Goal: Information Seeking & Learning: Check status

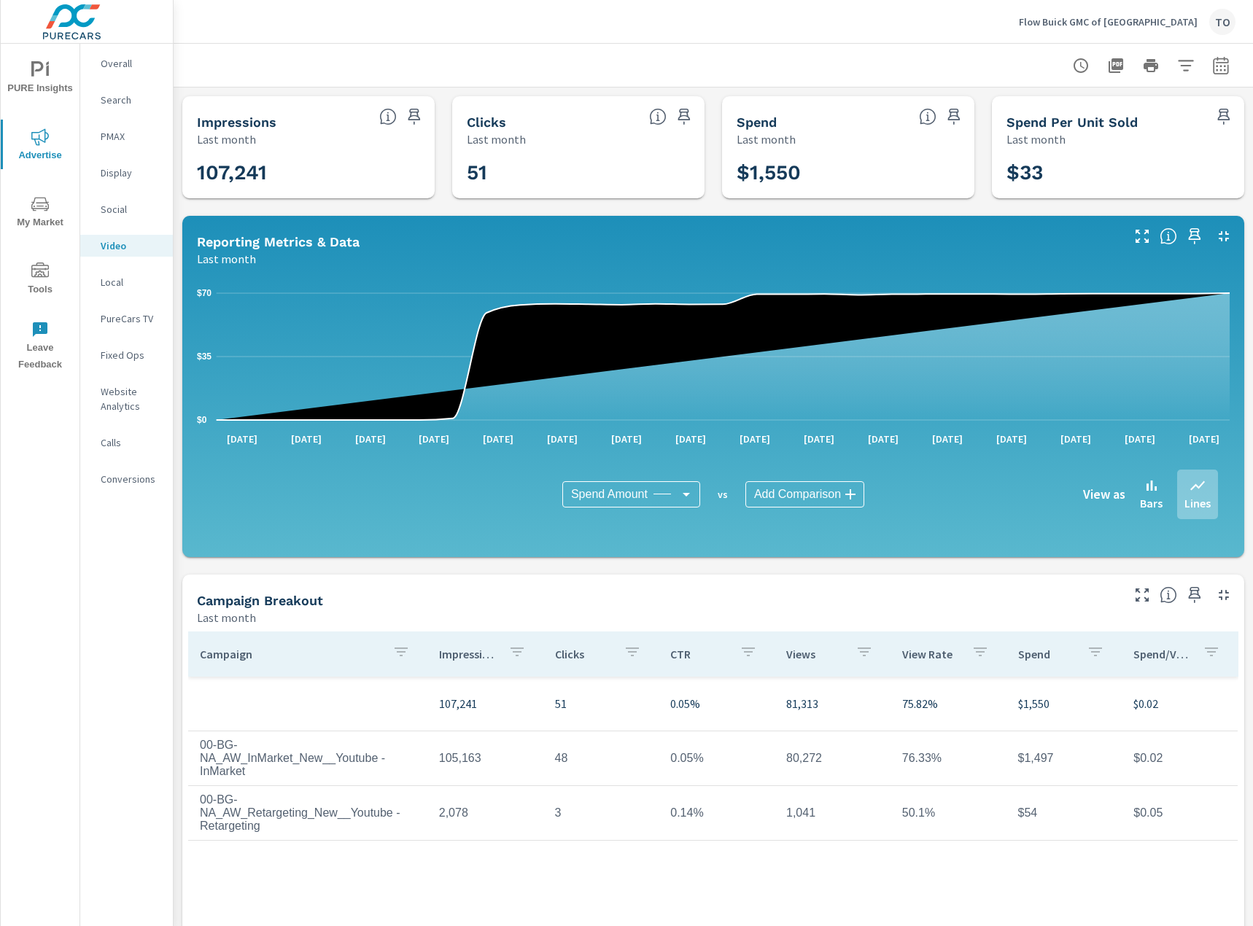
scroll to position [0, 10]
click at [1075, 21] on p "Flow Buick GMC of [GEOGRAPHIC_DATA]" at bounding box center [1108, 21] width 179 height 13
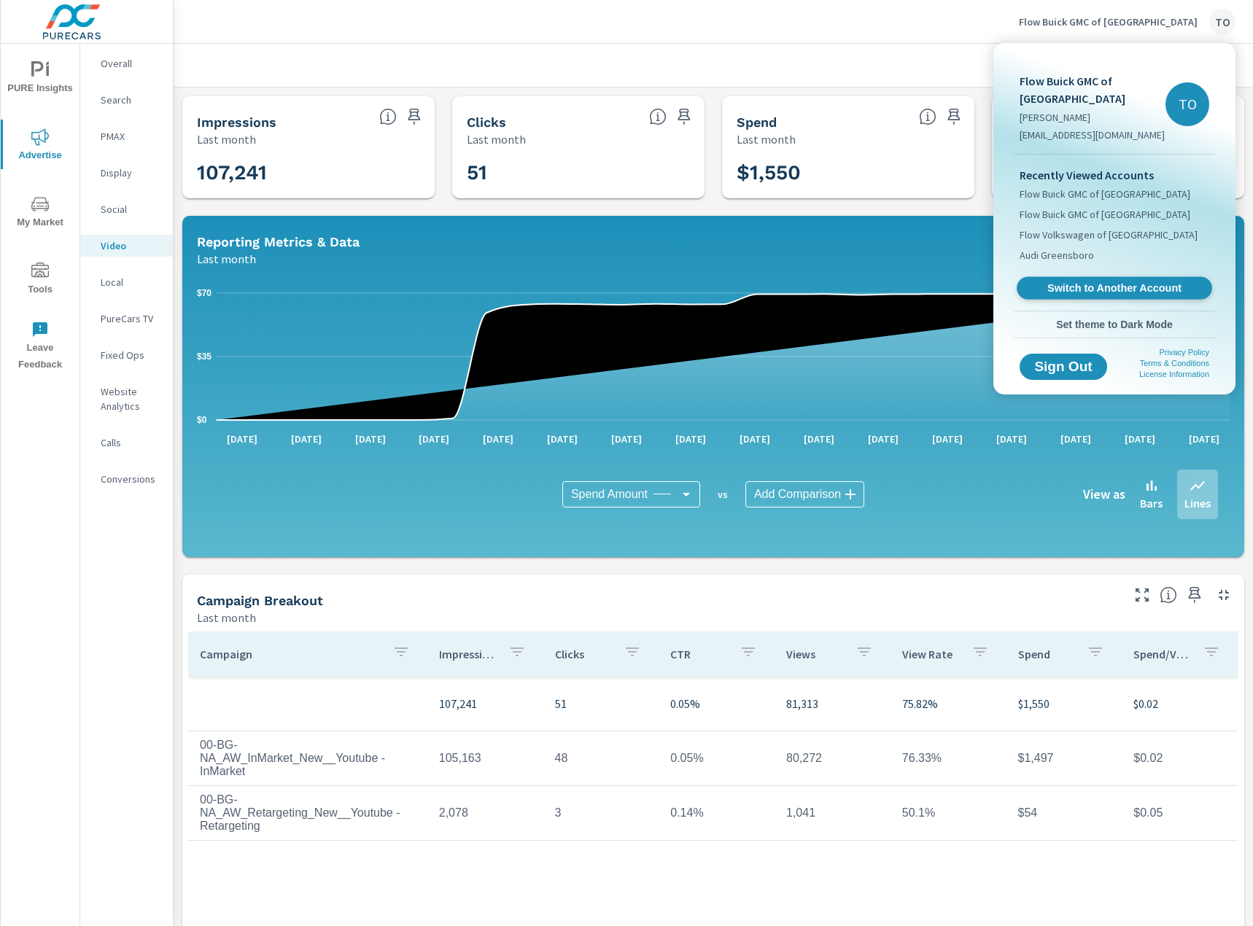
click at [1069, 292] on span "Switch to Another Account" at bounding box center [1114, 289] width 179 height 14
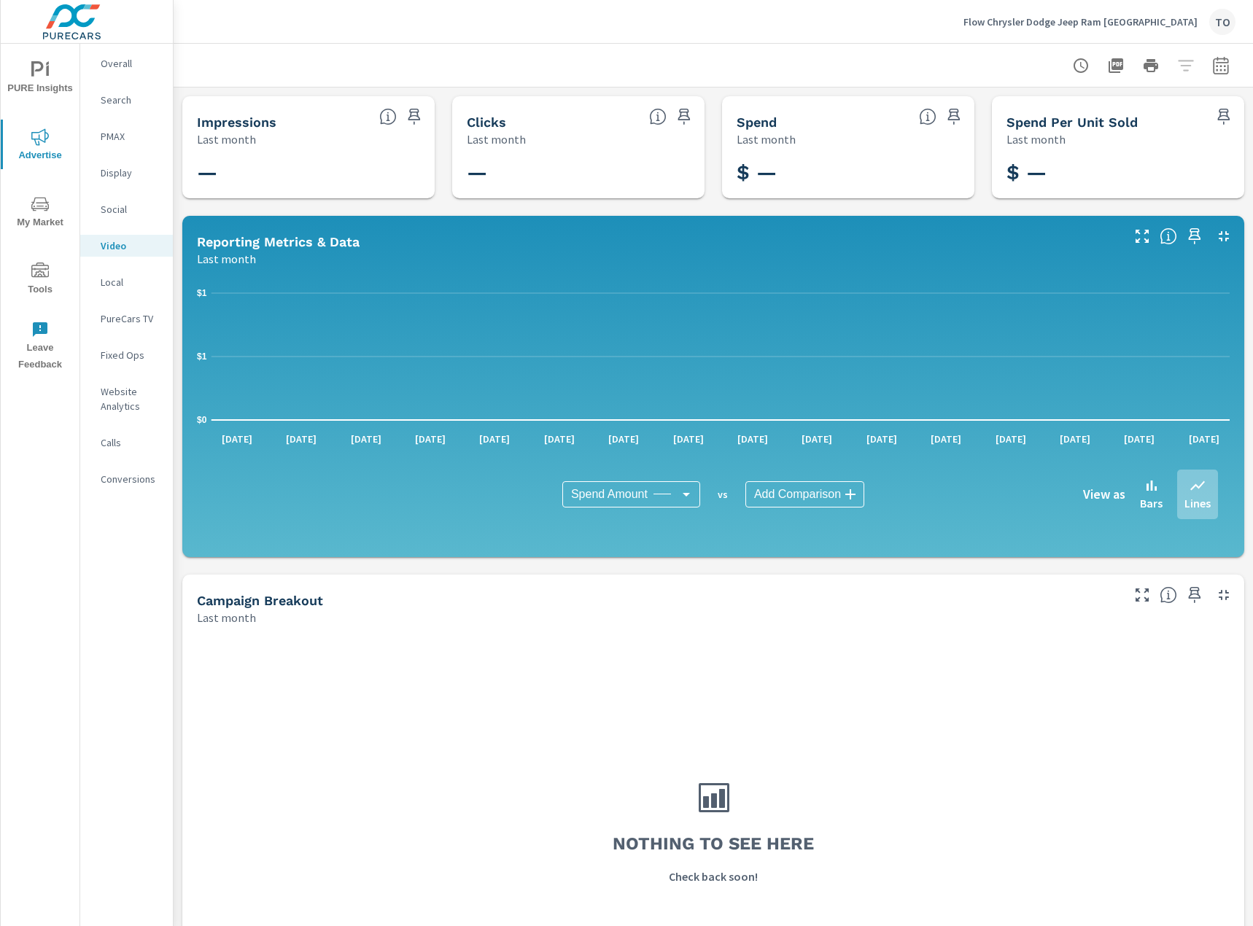
click at [122, 201] on div "Social" at bounding box center [126, 209] width 93 height 22
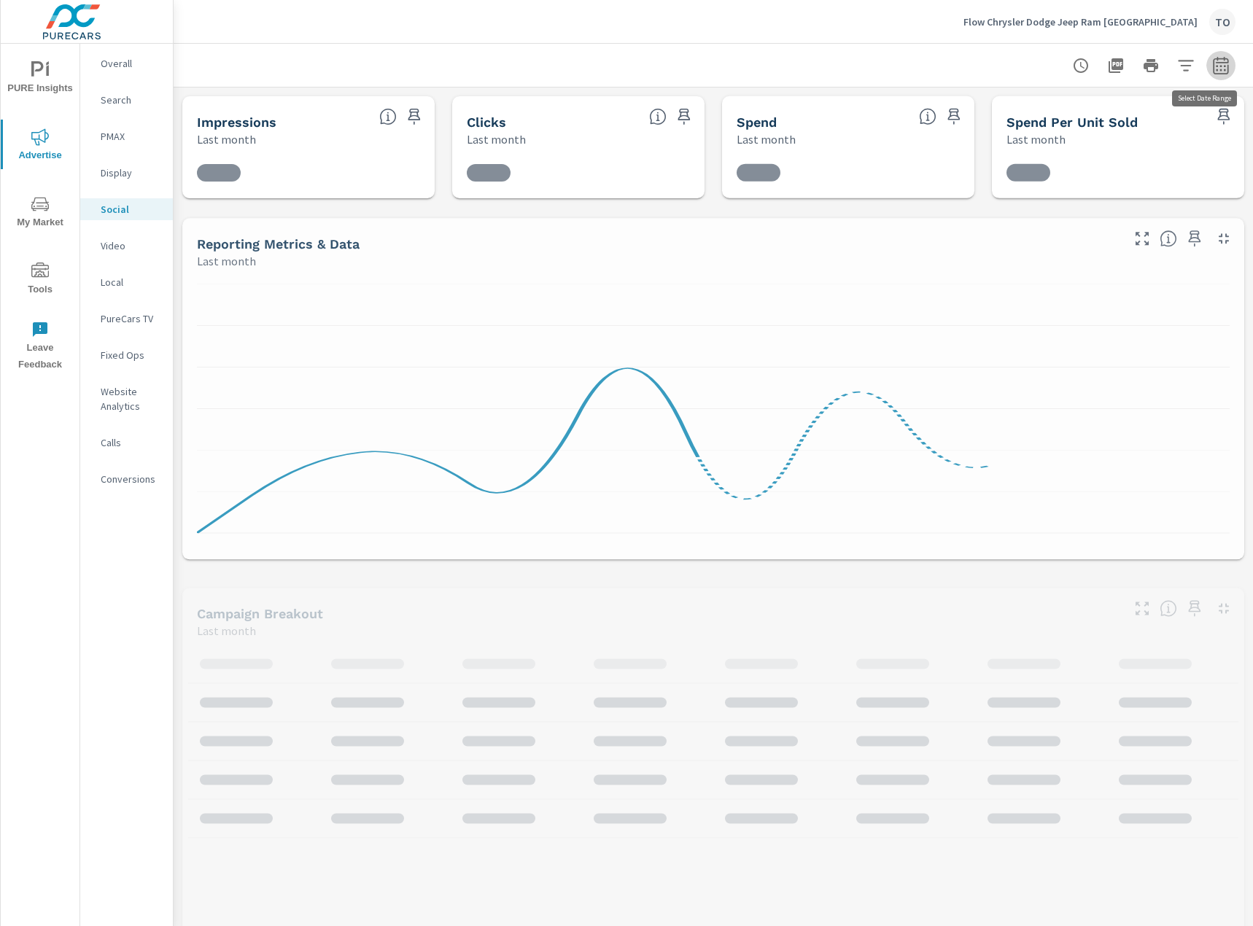
click at [1225, 62] on icon "button" at bounding box center [1220, 65] width 15 height 18
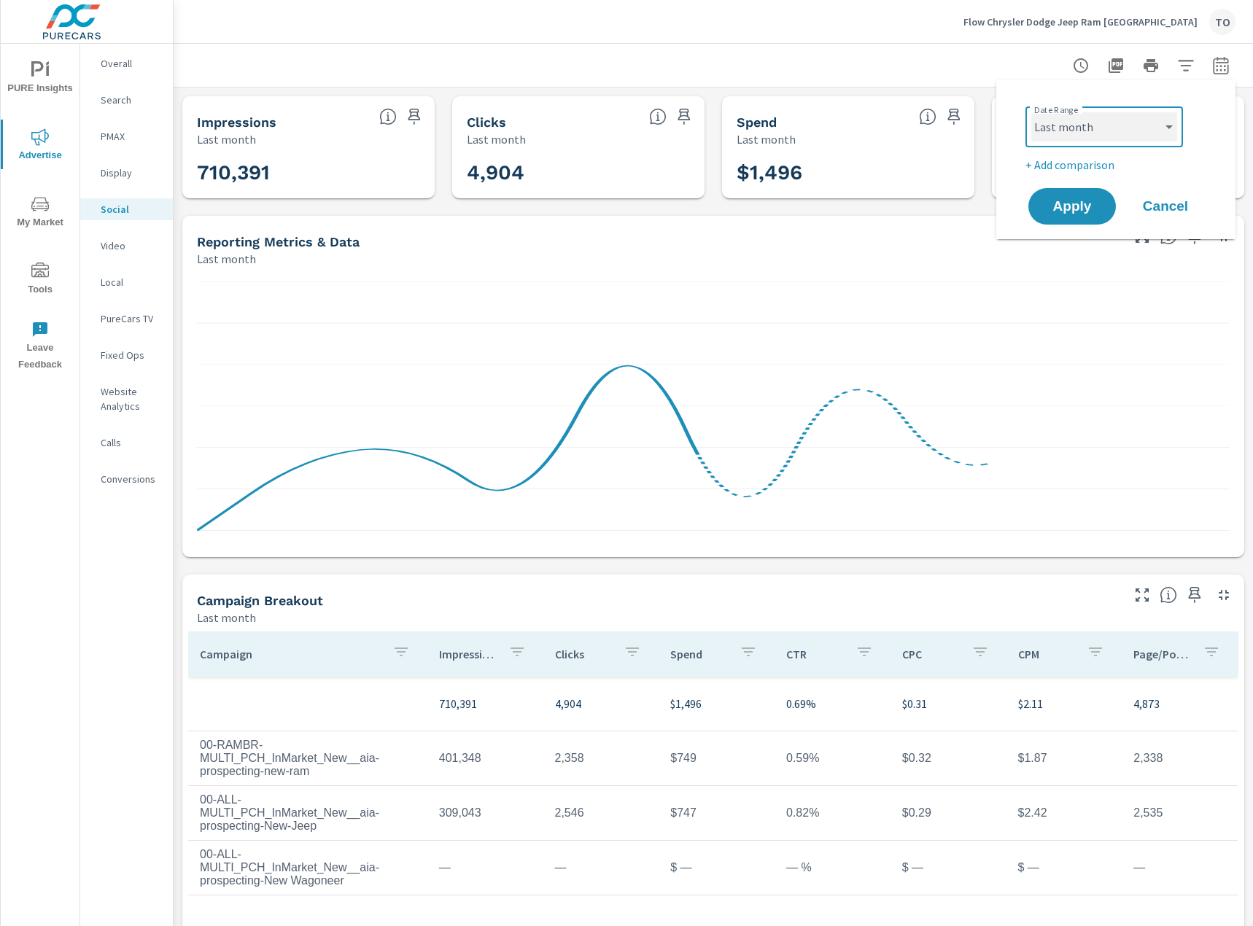
click at [1136, 139] on select "Custom Yesterday Last week Last 7 days Last 14 days Last 30 days Last 45 days L…" at bounding box center [1104, 126] width 146 height 29
click at [1031, 112] on select "Custom Yesterday Last week Last 7 days Last 14 days Last 30 days Last 45 days L…" at bounding box center [1104, 126] width 146 height 29
select select "Month to date"
click at [1090, 166] on p "+ Add comparison" at bounding box center [1118, 165] width 187 height 18
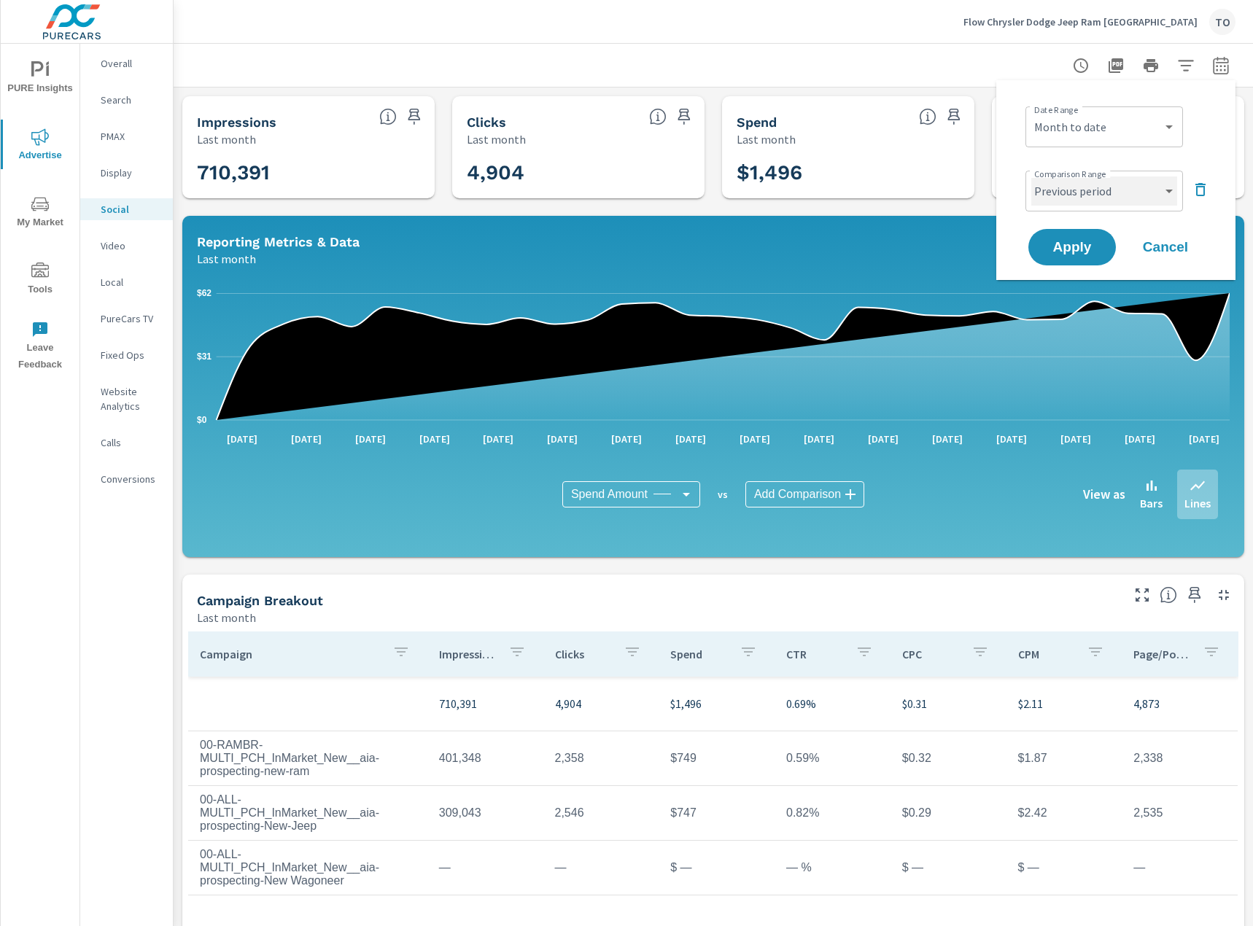
click at [1095, 195] on select "Custom Previous period Previous month Previous year" at bounding box center [1104, 191] width 146 height 29
click at [1031, 177] on select "Custom Previous period Previous month Previous year" at bounding box center [1104, 191] width 146 height 29
select select "Previous month"
click at [1077, 241] on span "Apply" at bounding box center [1072, 248] width 60 height 14
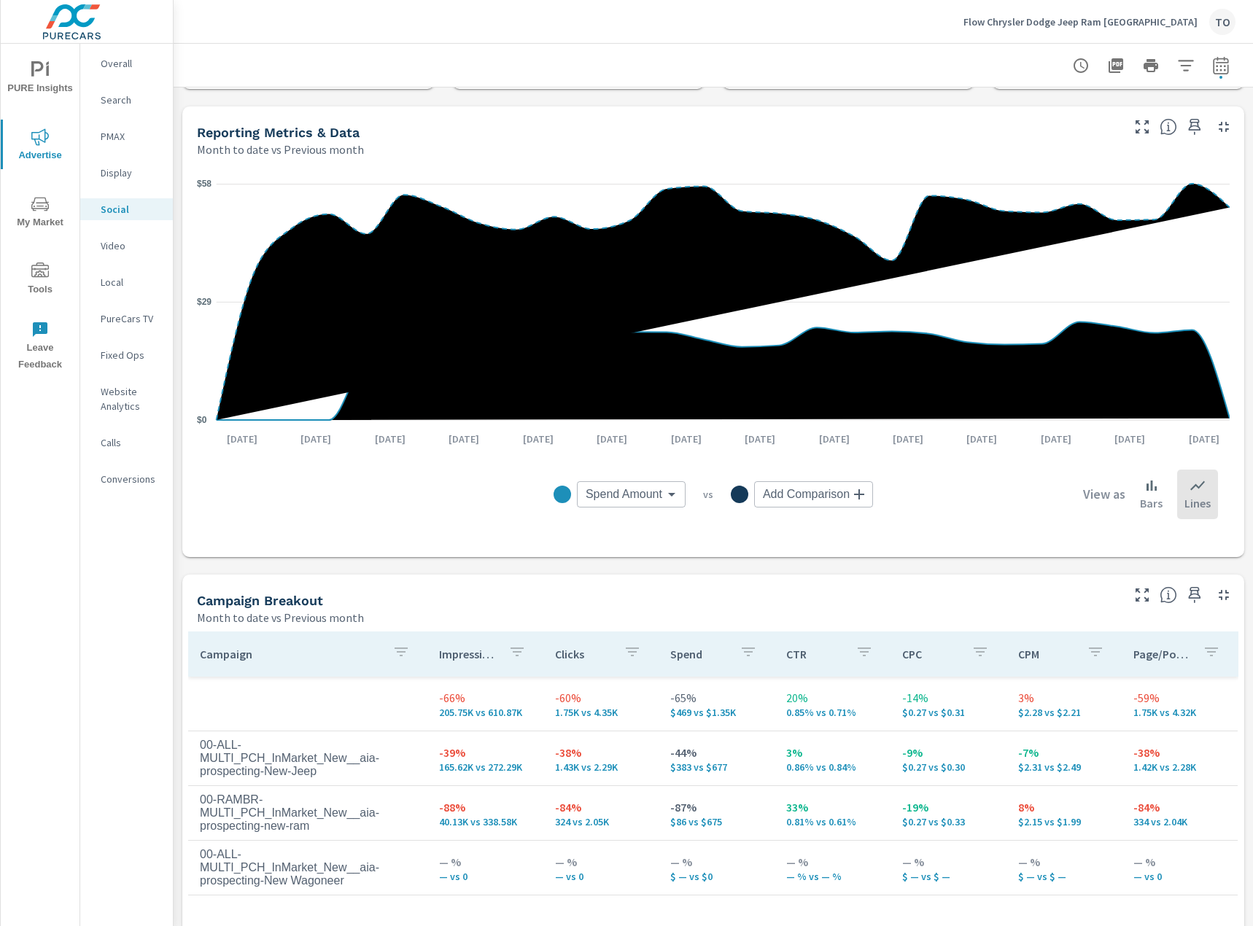
scroll to position [365, 0]
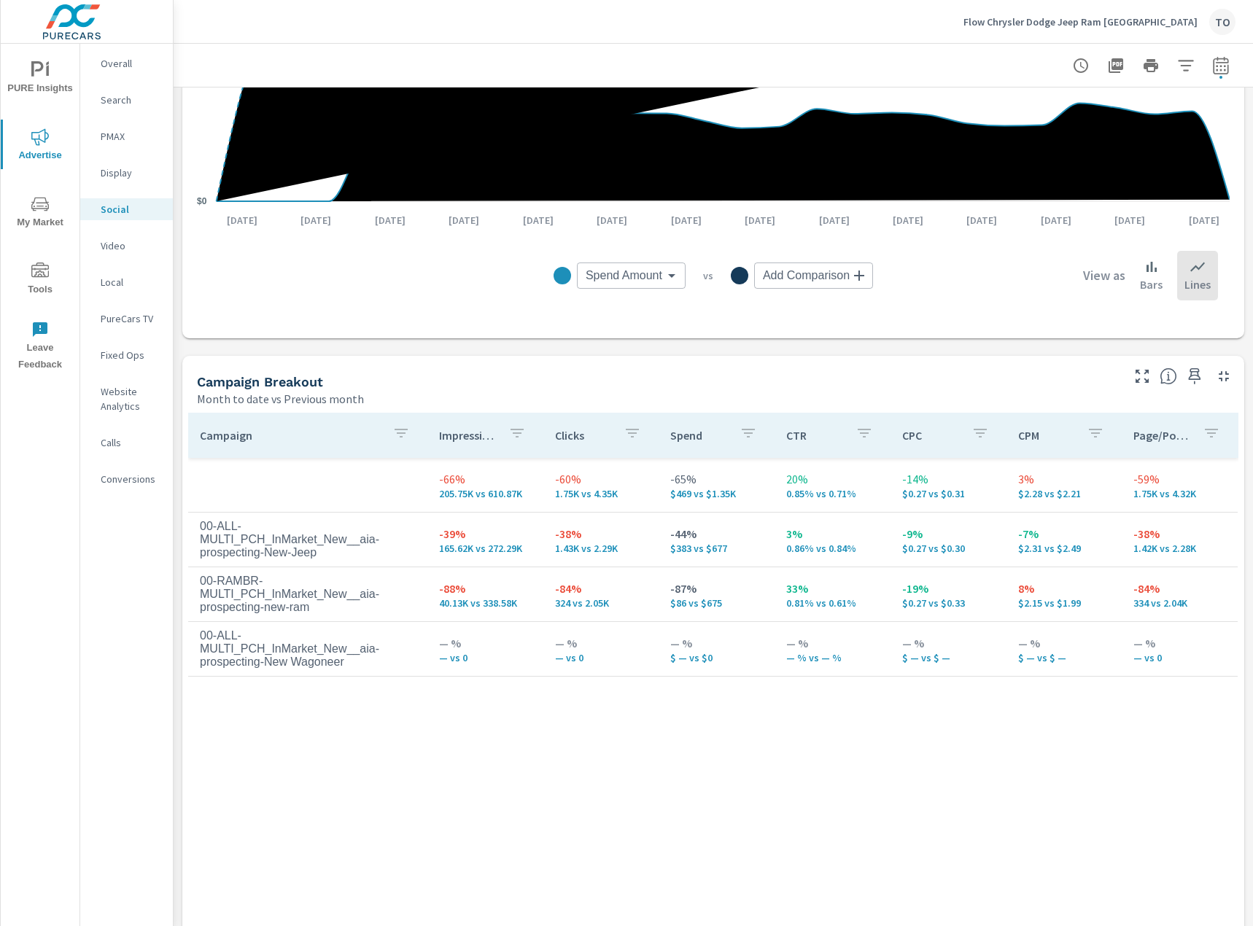
click at [706, 789] on div "Campaign Impressions Clicks Spend CTR CPC CPM Page/Post Action -66% 205.75K vs …" at bounding box center [713, 674] width 1050 height 522
click at [125, 144] on div "PMAX" at bounding box center [126, 136] width 93 height 22
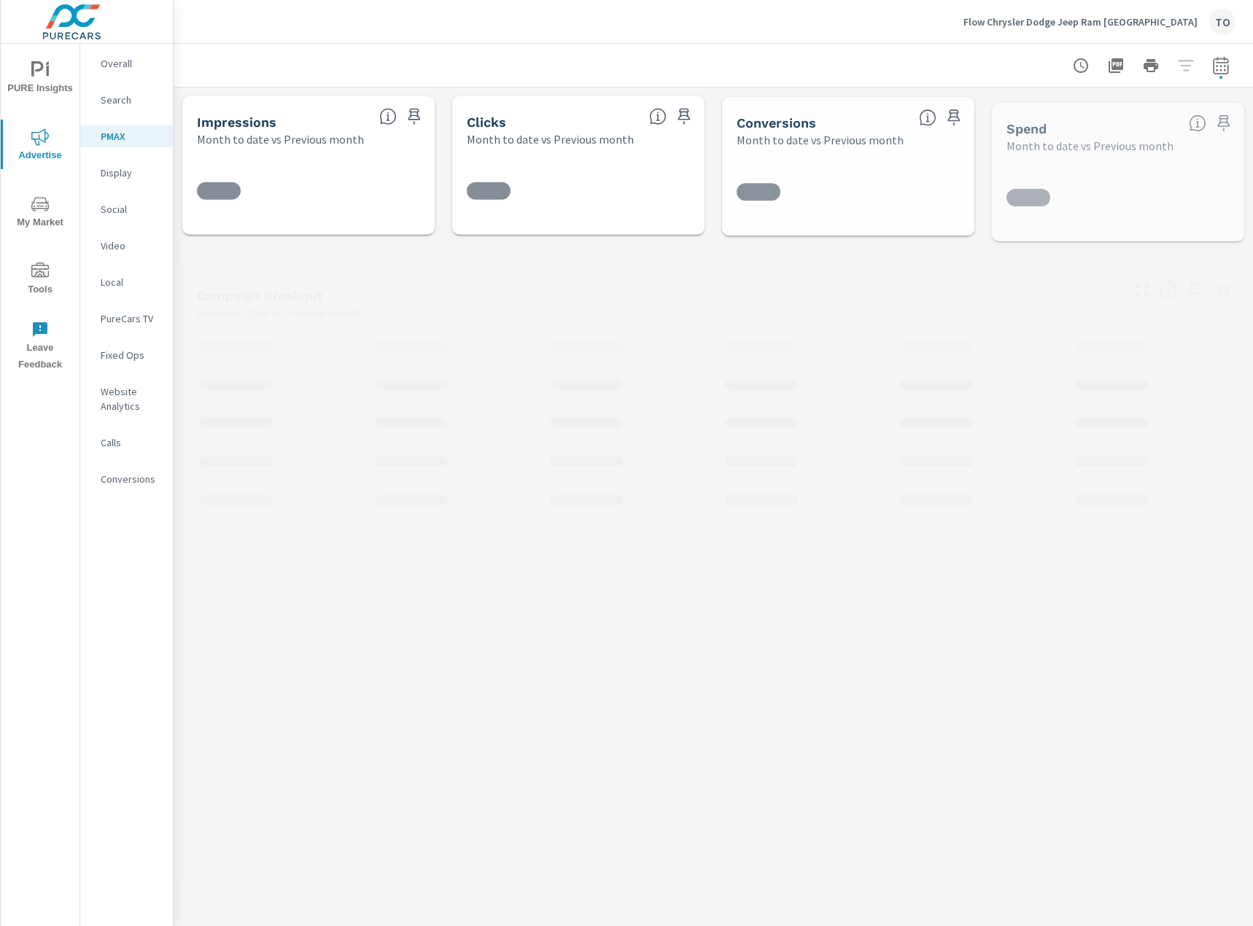
click at [1229, 69] on icon "button" at bounding box center [1221, 66] width 18 height 18
select select "Month to date"
select select "Previous month"
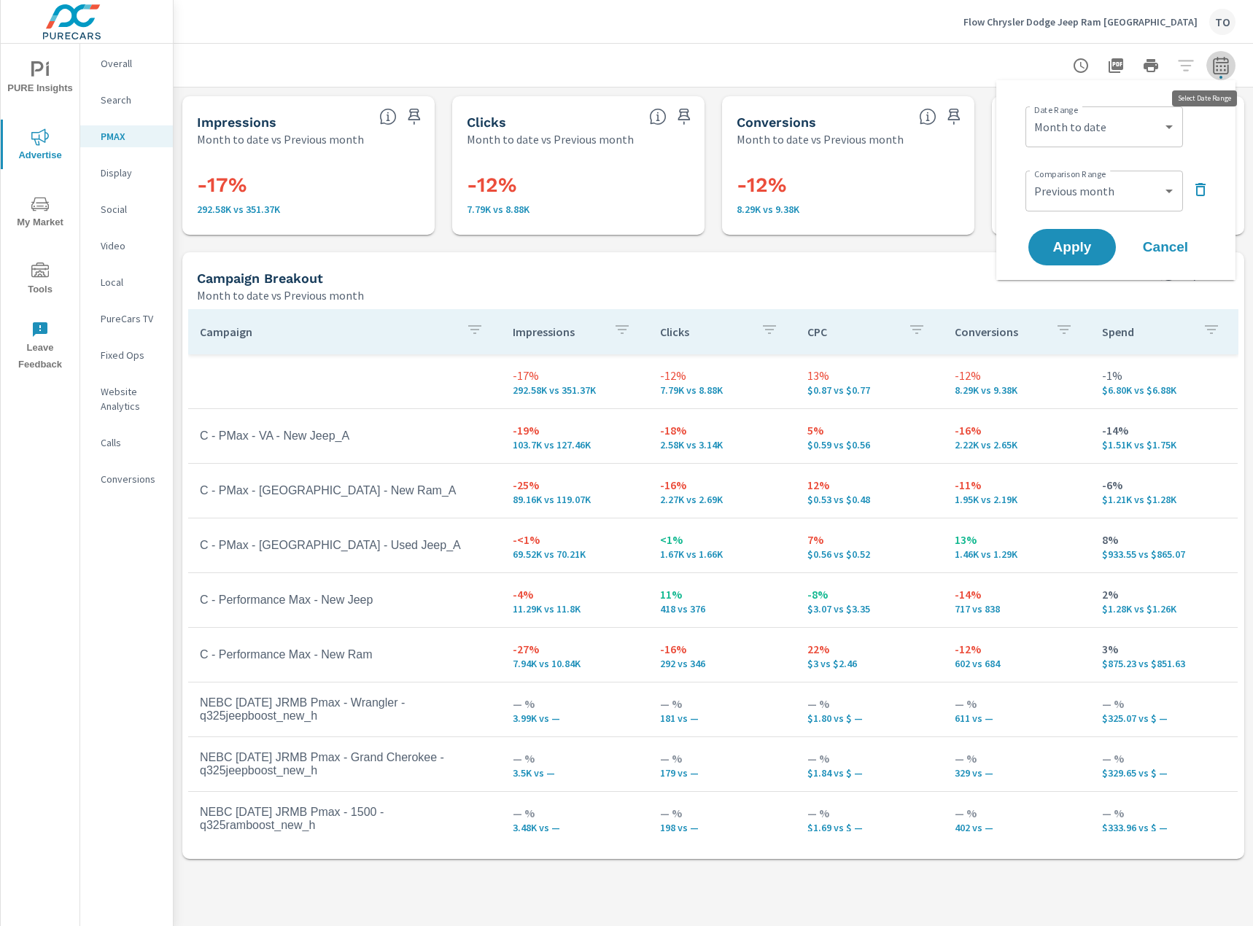
click at [1224, 65] on icon "button" at bounding box center [1220, 68] width 9 height 6
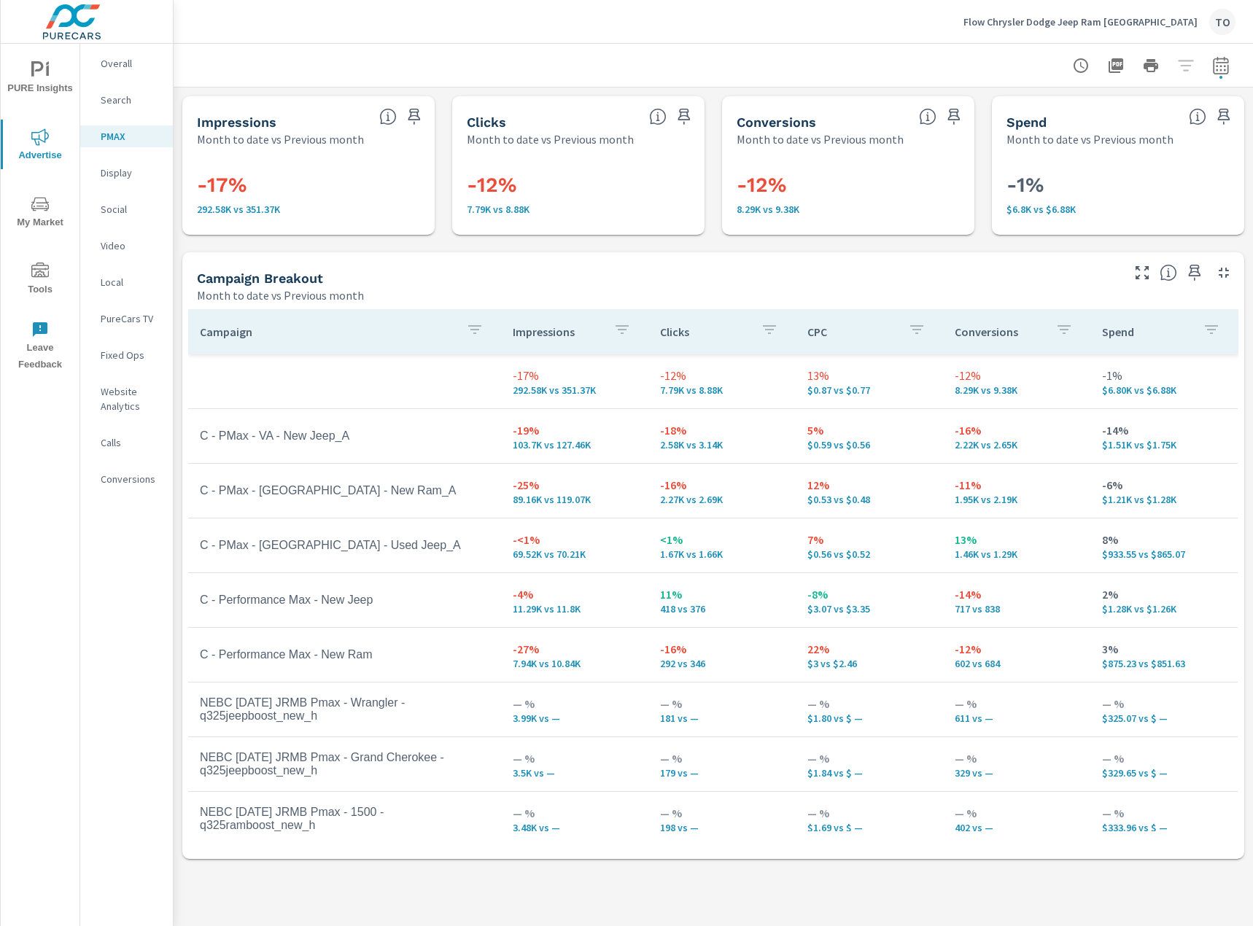
click at [143, 94] on p "Search" at bounding box center [131, 100] width 61 height 15
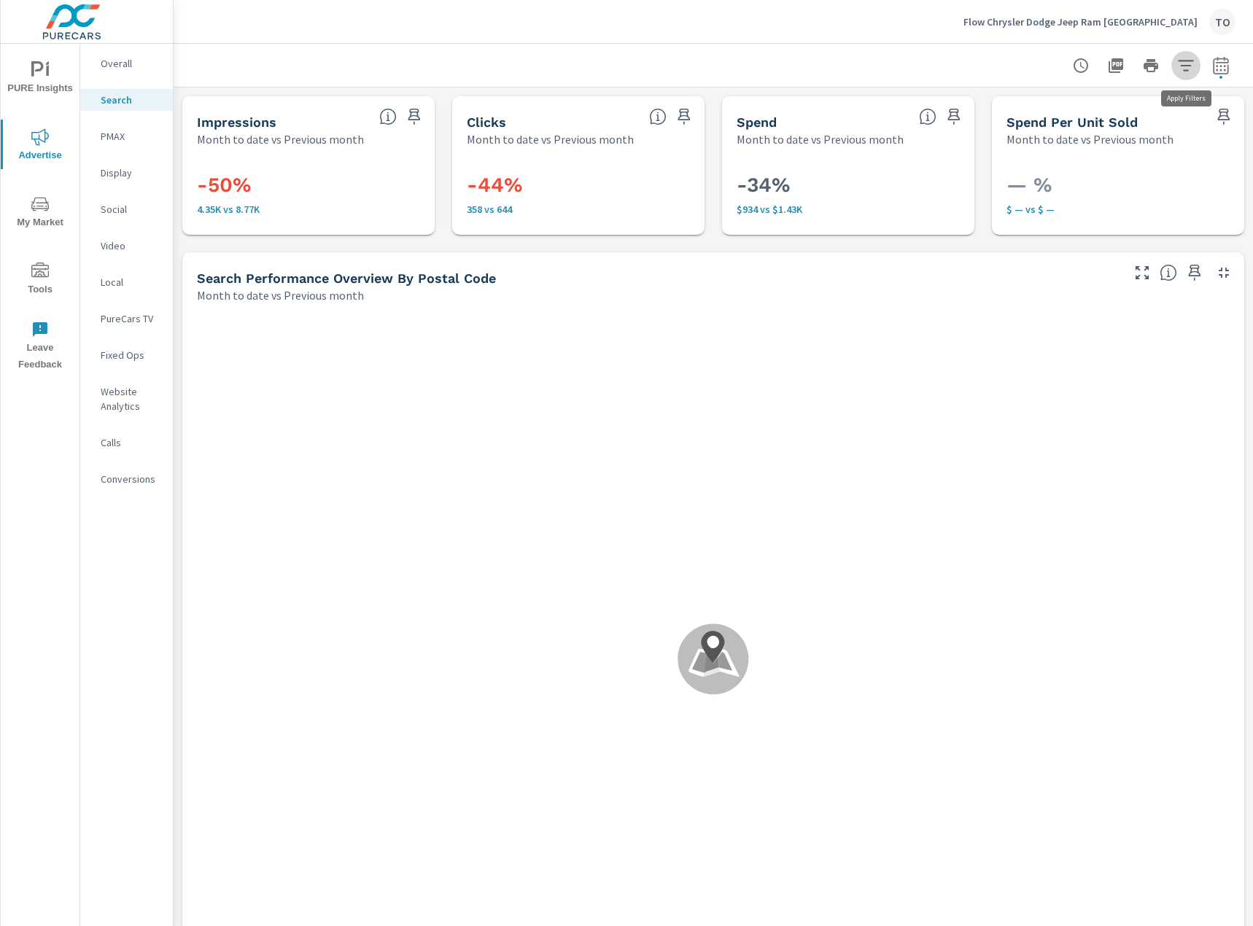
click at [1190, 65] on icon "button" at bounding box center [1185, 65] width 15 height 11
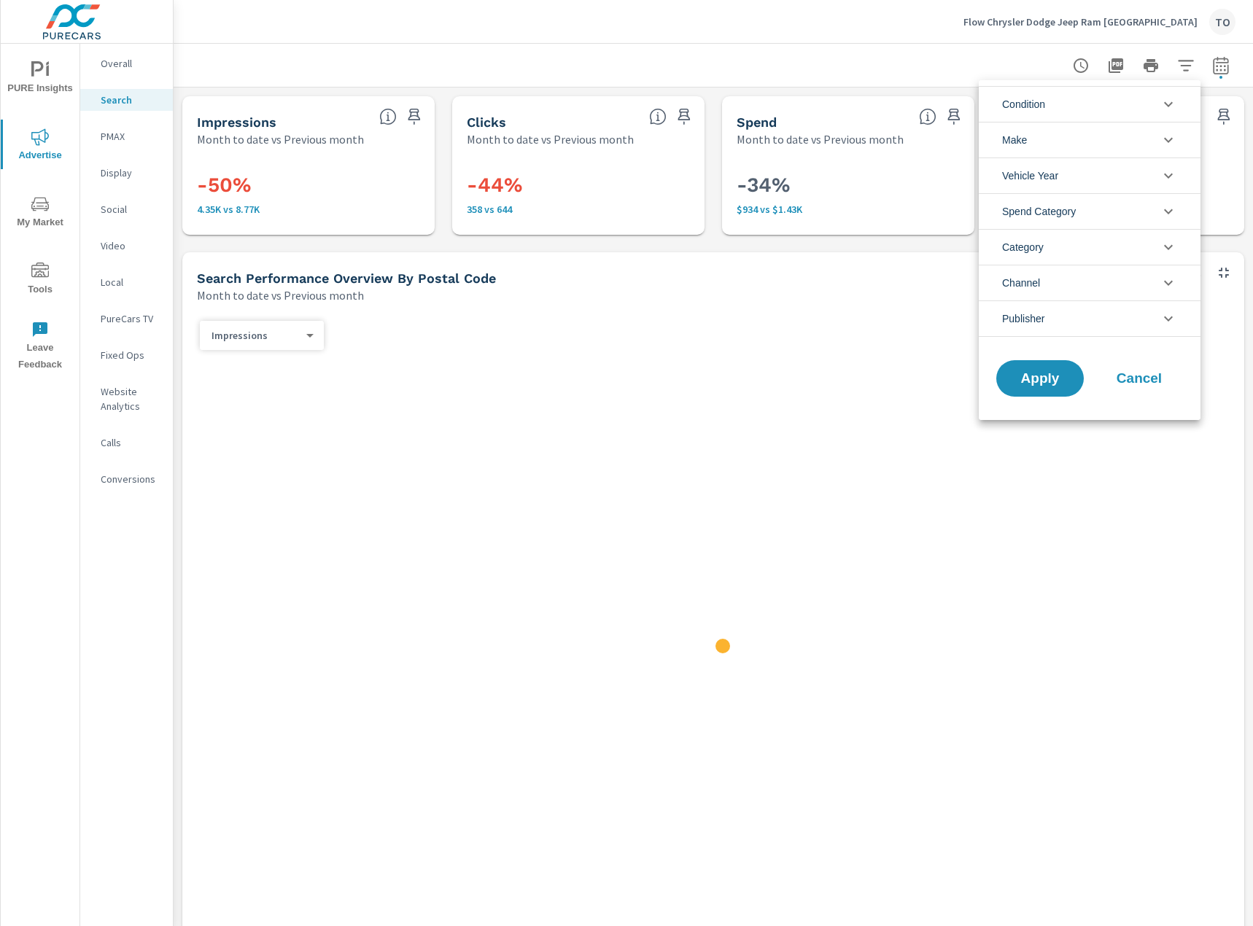
click at [1121, 106] on li "Condition" at bounding box center [1090, 104] width 222 height 36
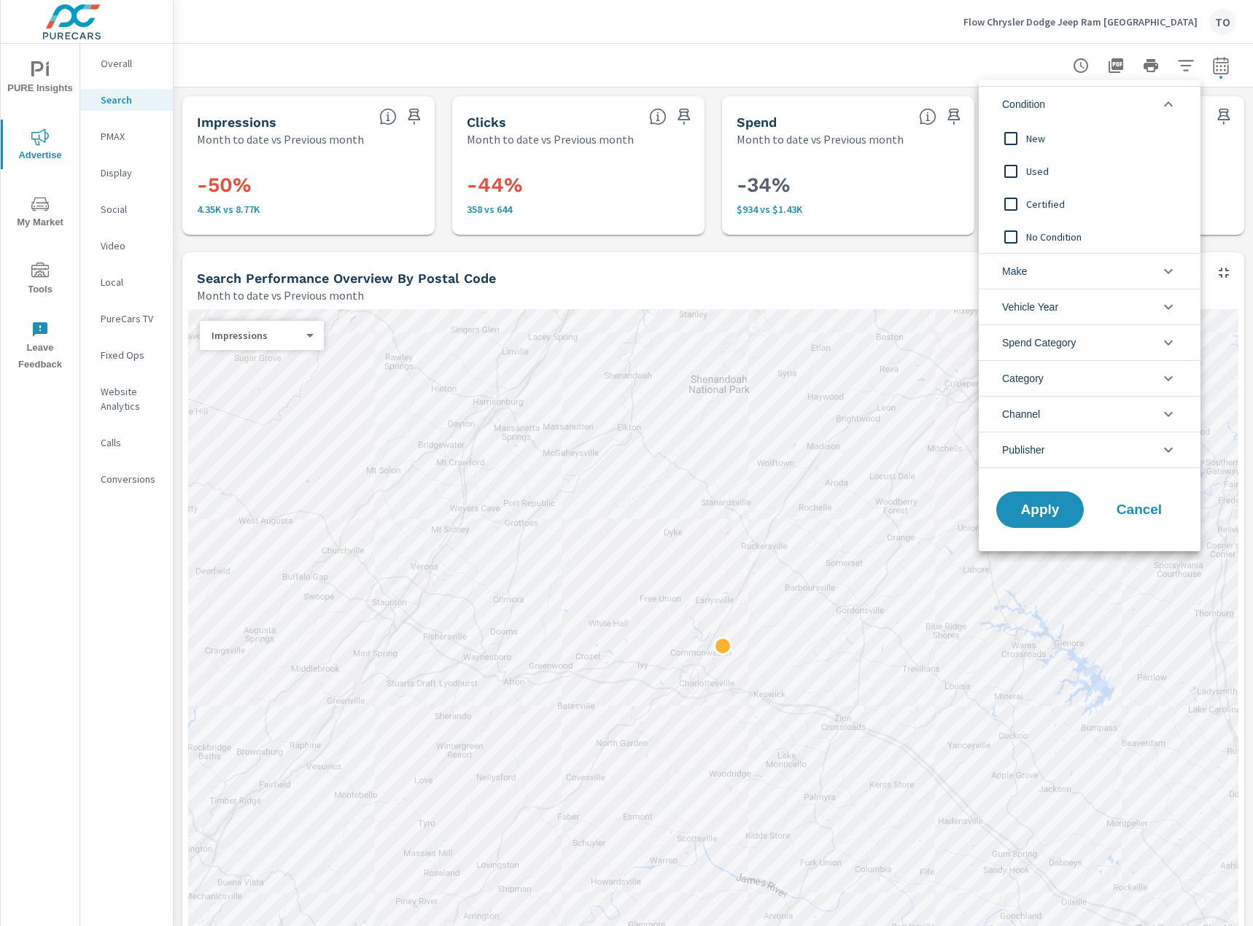
click at [1118, 105] on li "Condition" at bounding box center [1090, 104] width 222 height 36
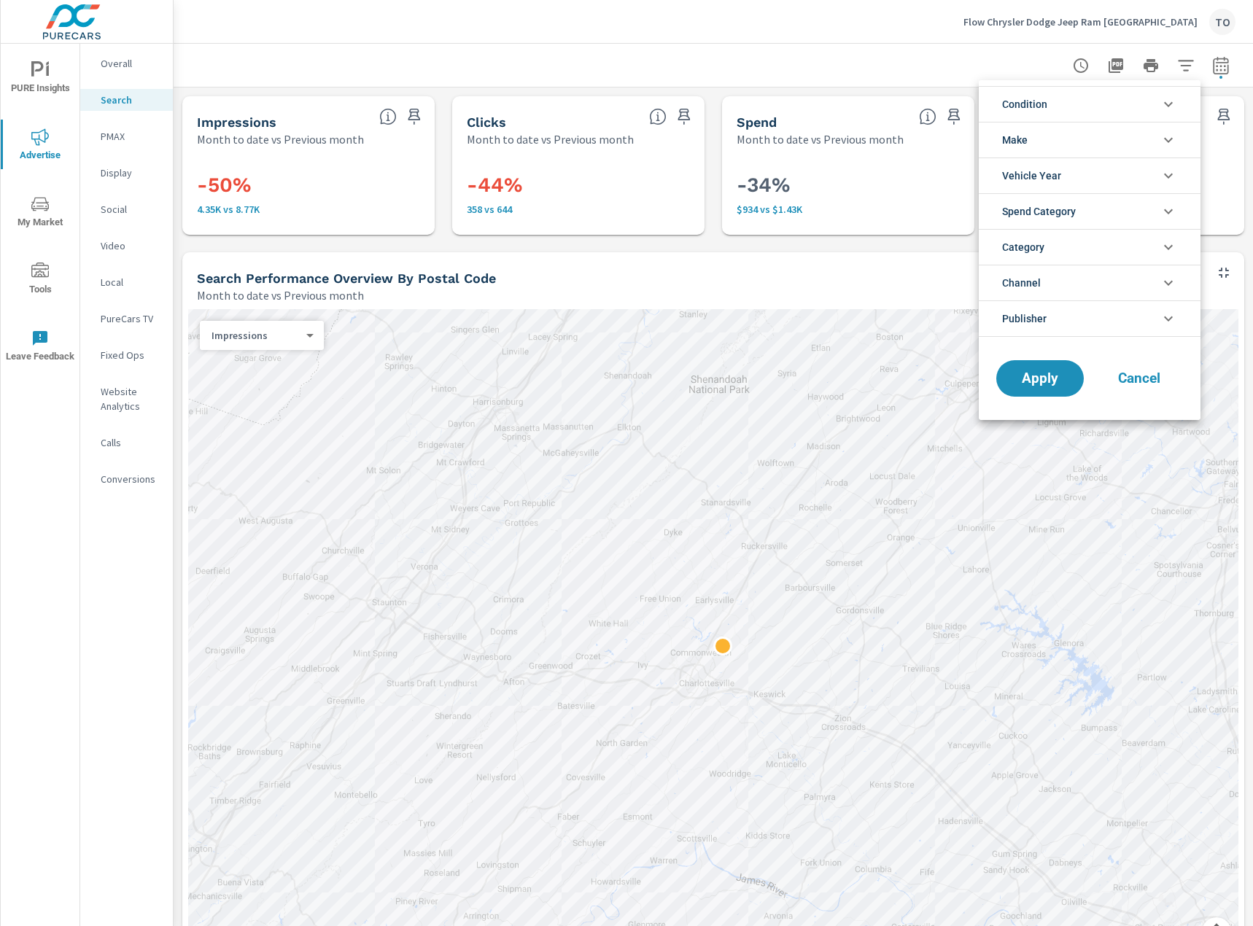
click at [704, 57] on div at bounding box center [626, 463] width 1253 height 926
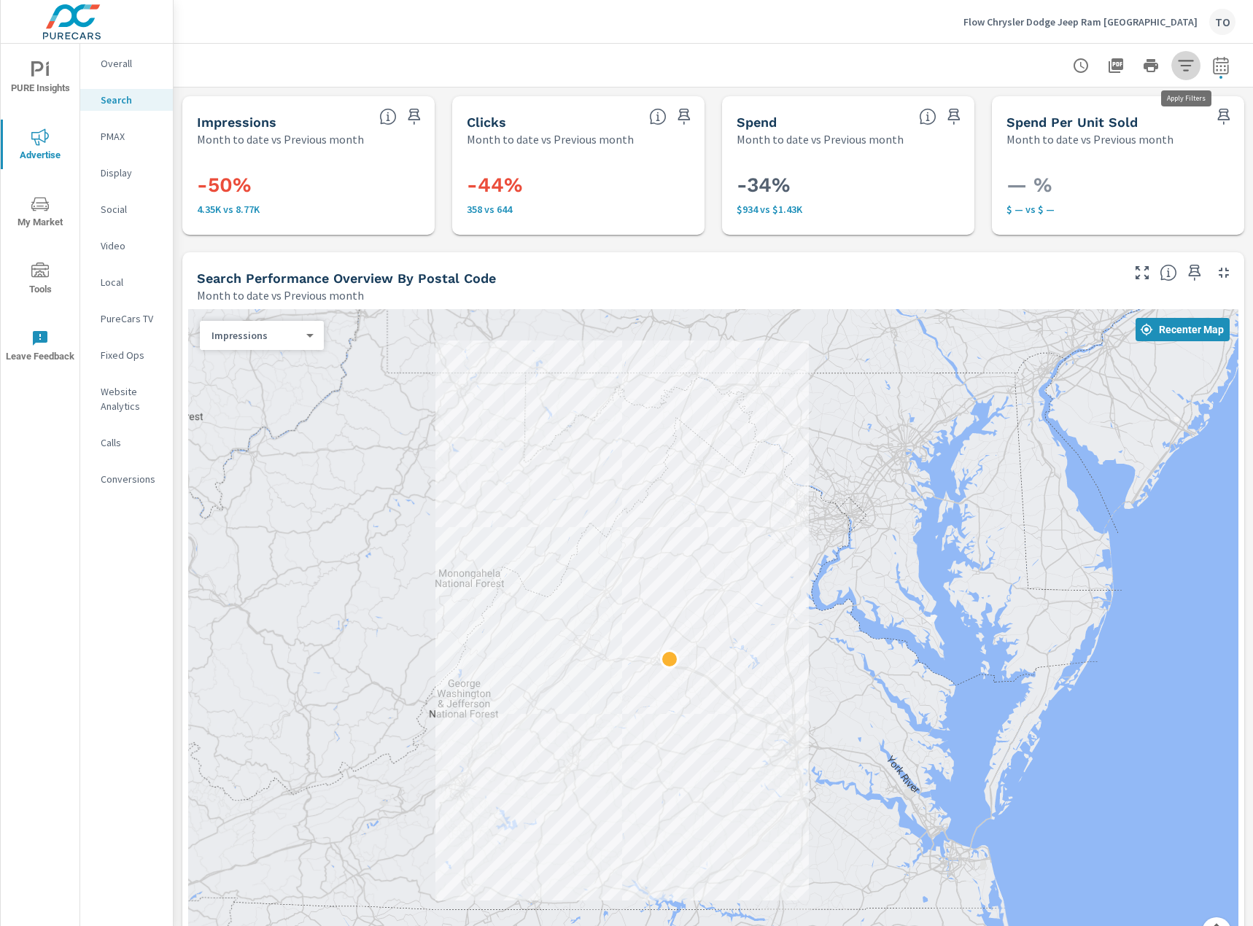
click at [1186, 67] on icon "button" at bounding box center [1186, 66] width 18 height 18
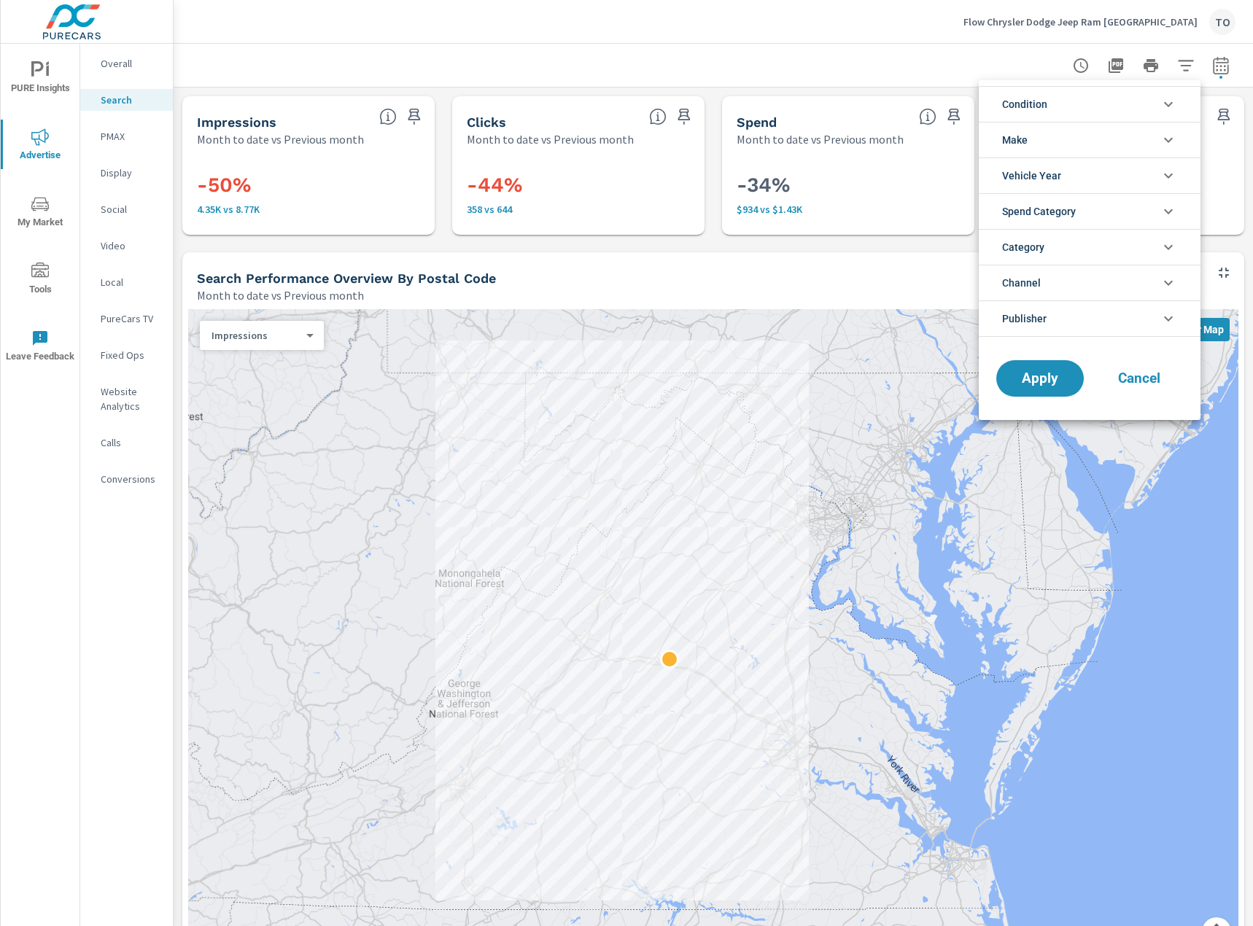
click at [1073, 104] on li "Condition" at bounding box center [1090, 104] width 222 height 36
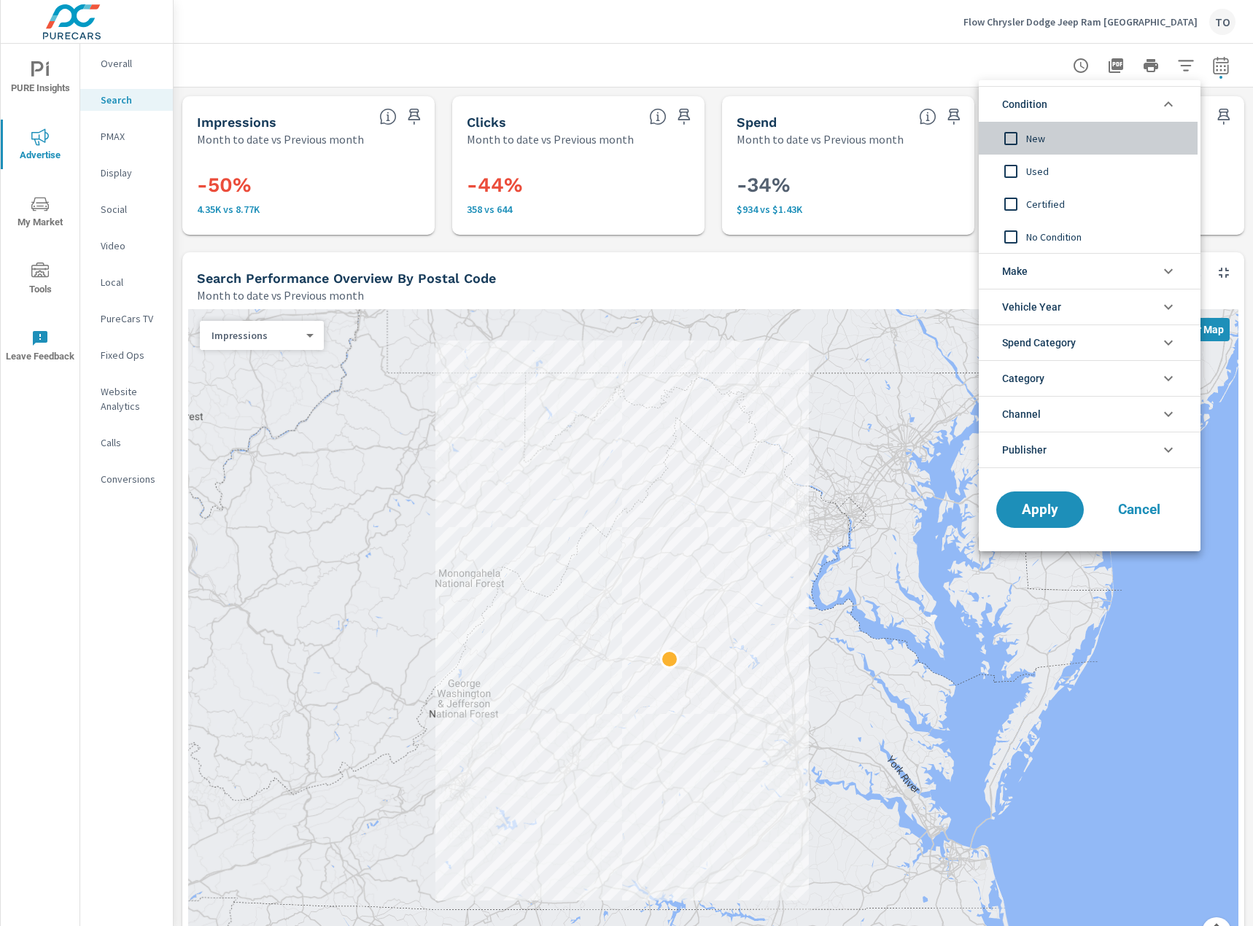
click at [1050, 148] on div "New" at bounding box center [1088, 138] width 219 height 33
click at [1063, 106] on li "Condition" at bounding box center [1090, 104] width 222 height 36
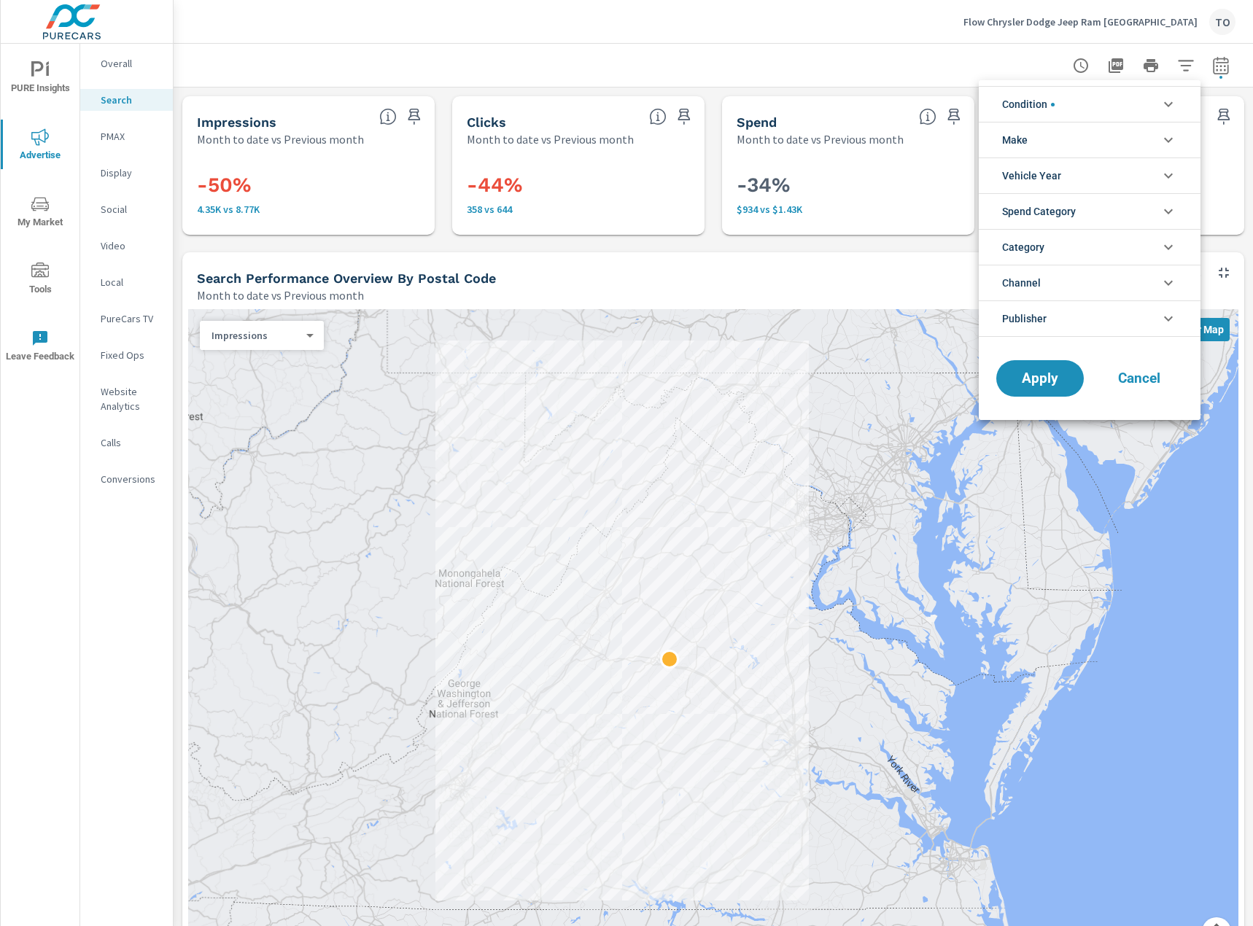
click at [1066, 137] on li "Make" at bounding box center [1090, 140] width 222 height 36
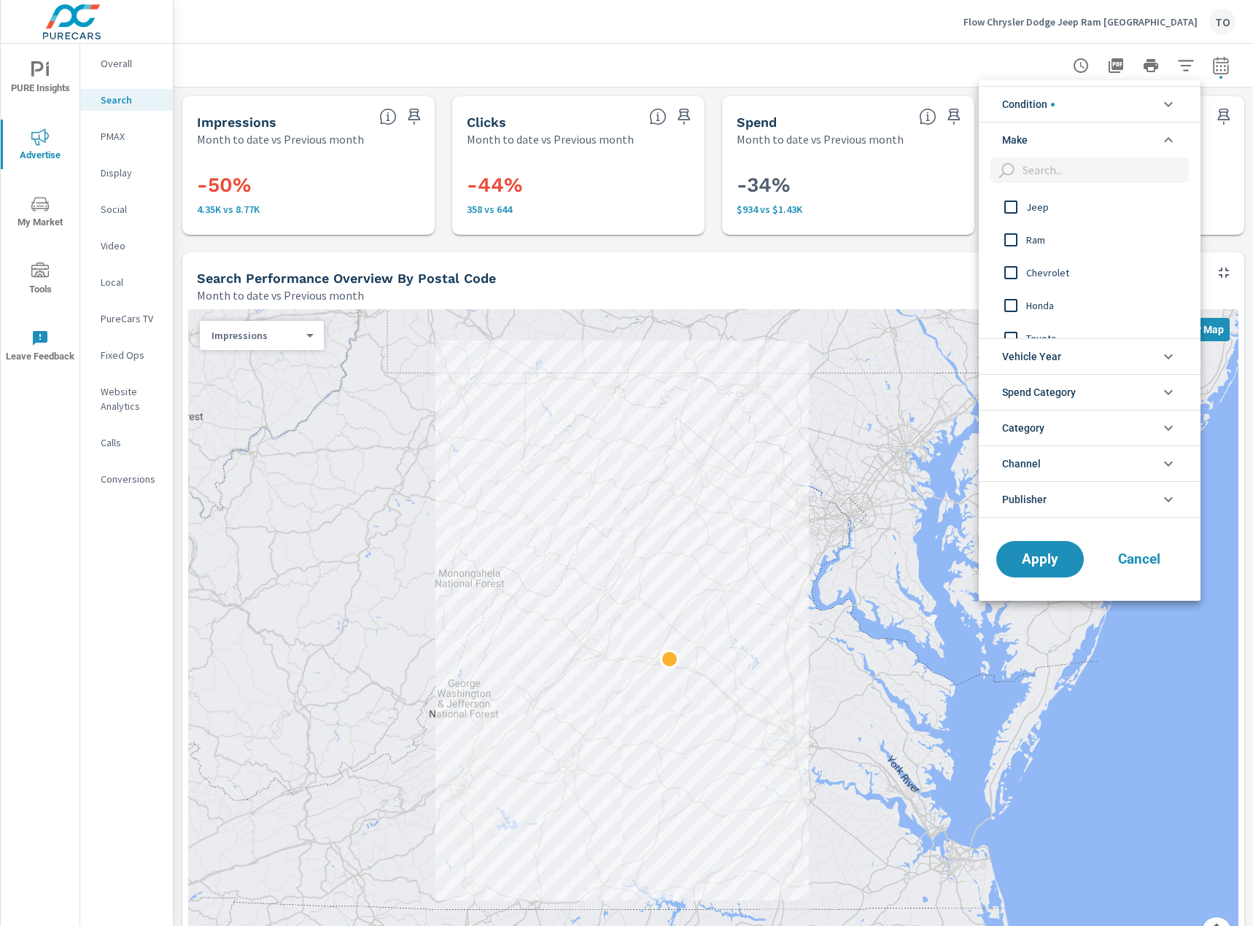
click at [1034, 208] on span "Jeep" at bounding box center [1106, 207] width 160 height 18
click at [885, 59] on div at bounding box center [626, 463] width 1253 height 926
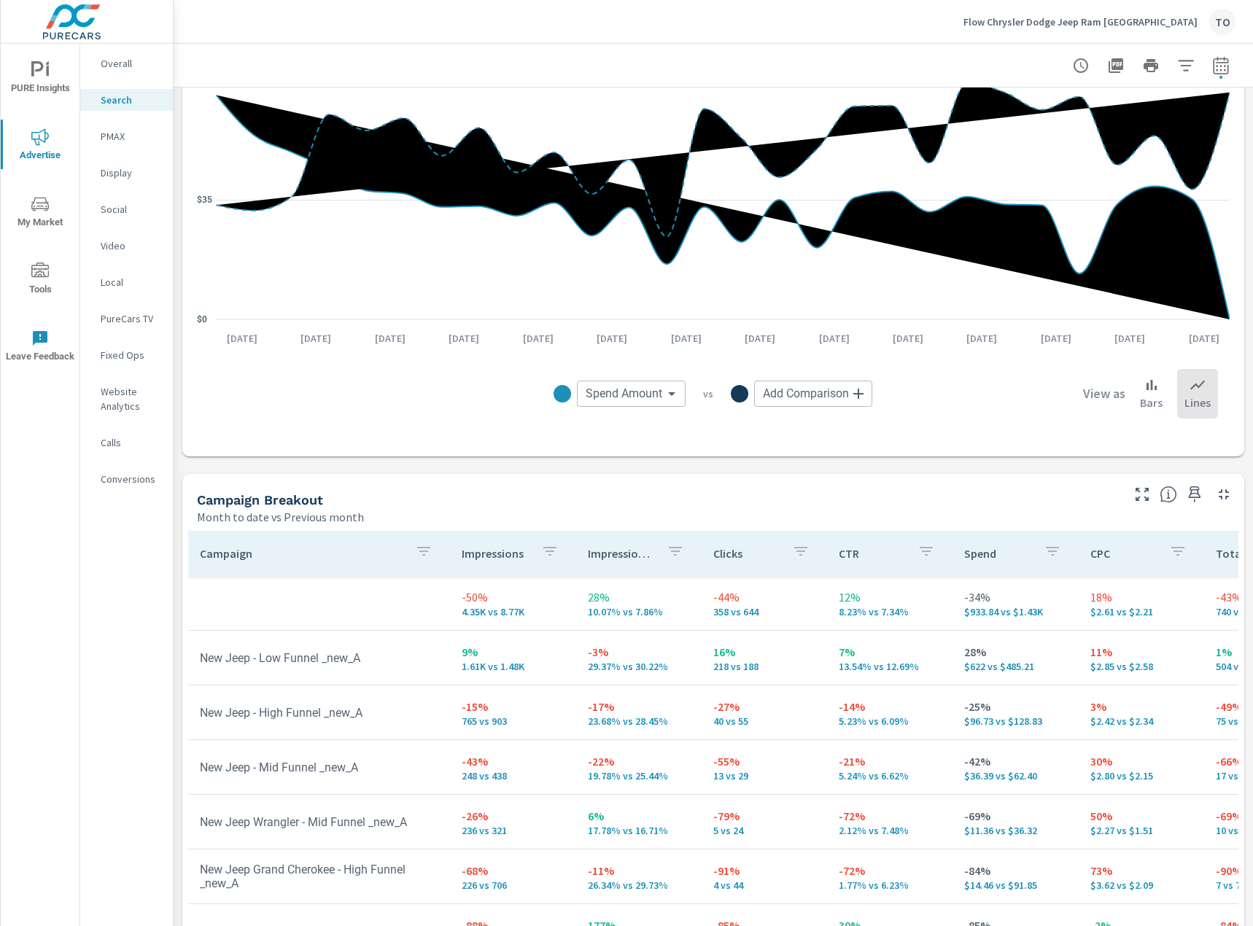
scroll to position [1021, 0]
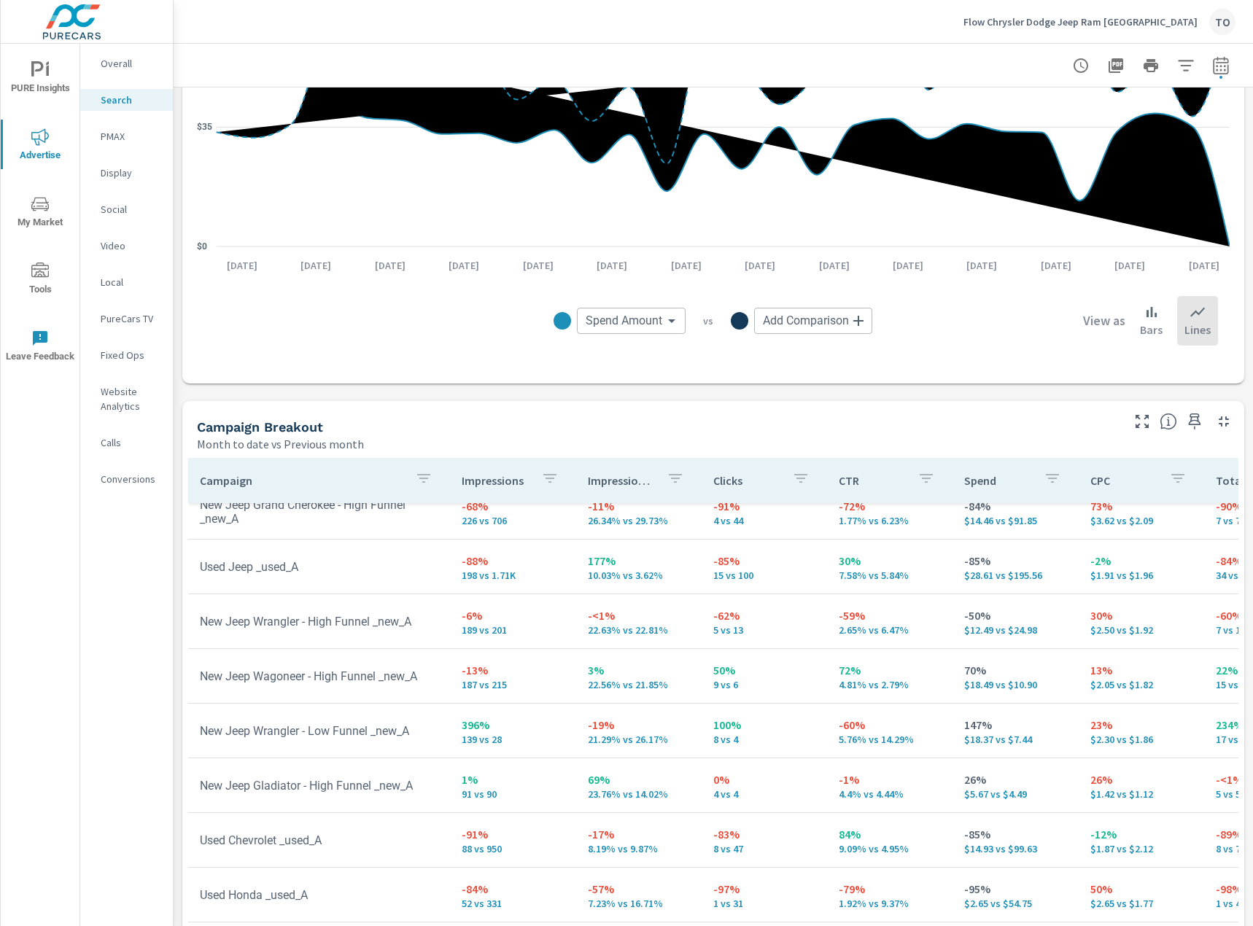
scroll to position [1201, 0]
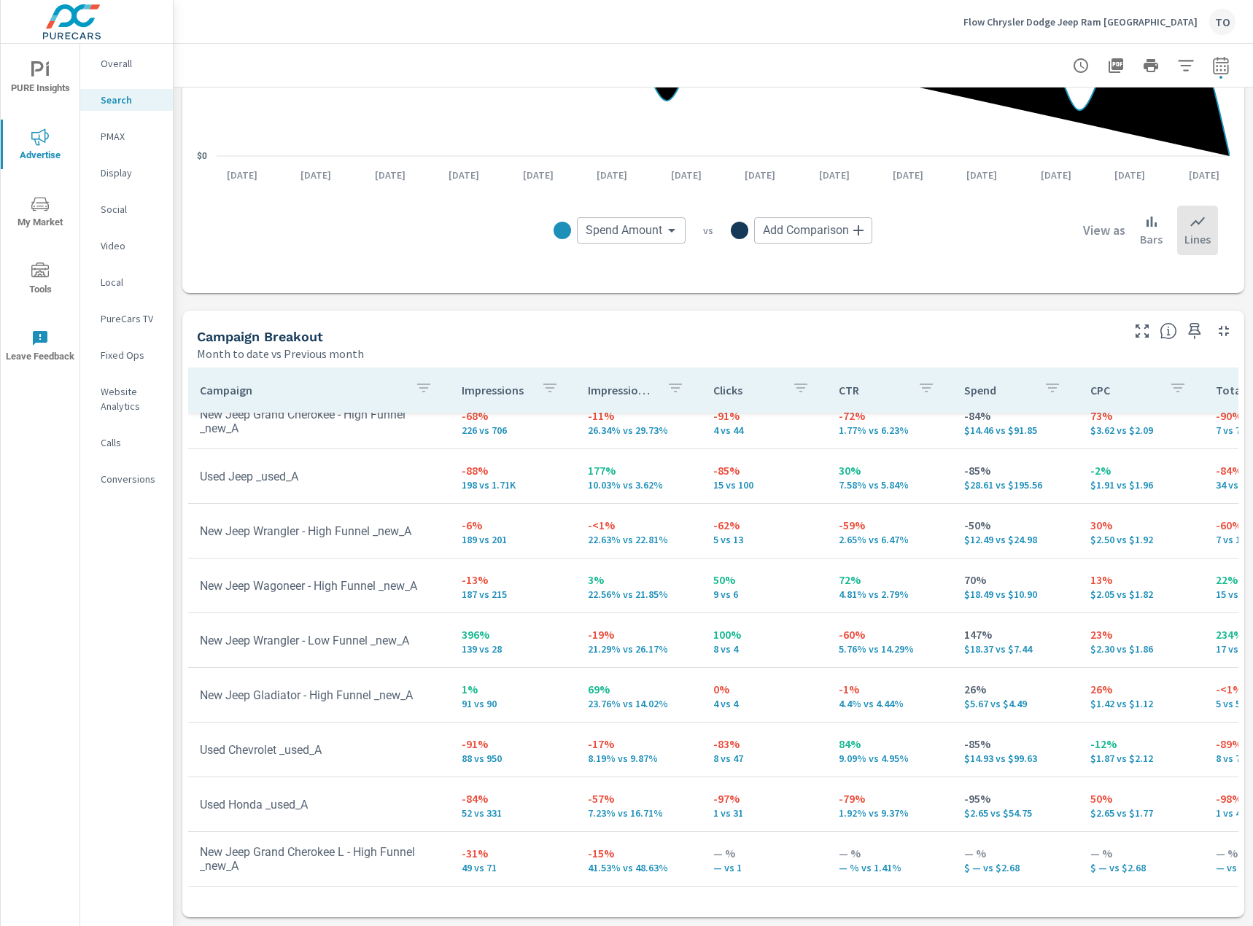
scroll to position [93, 0]
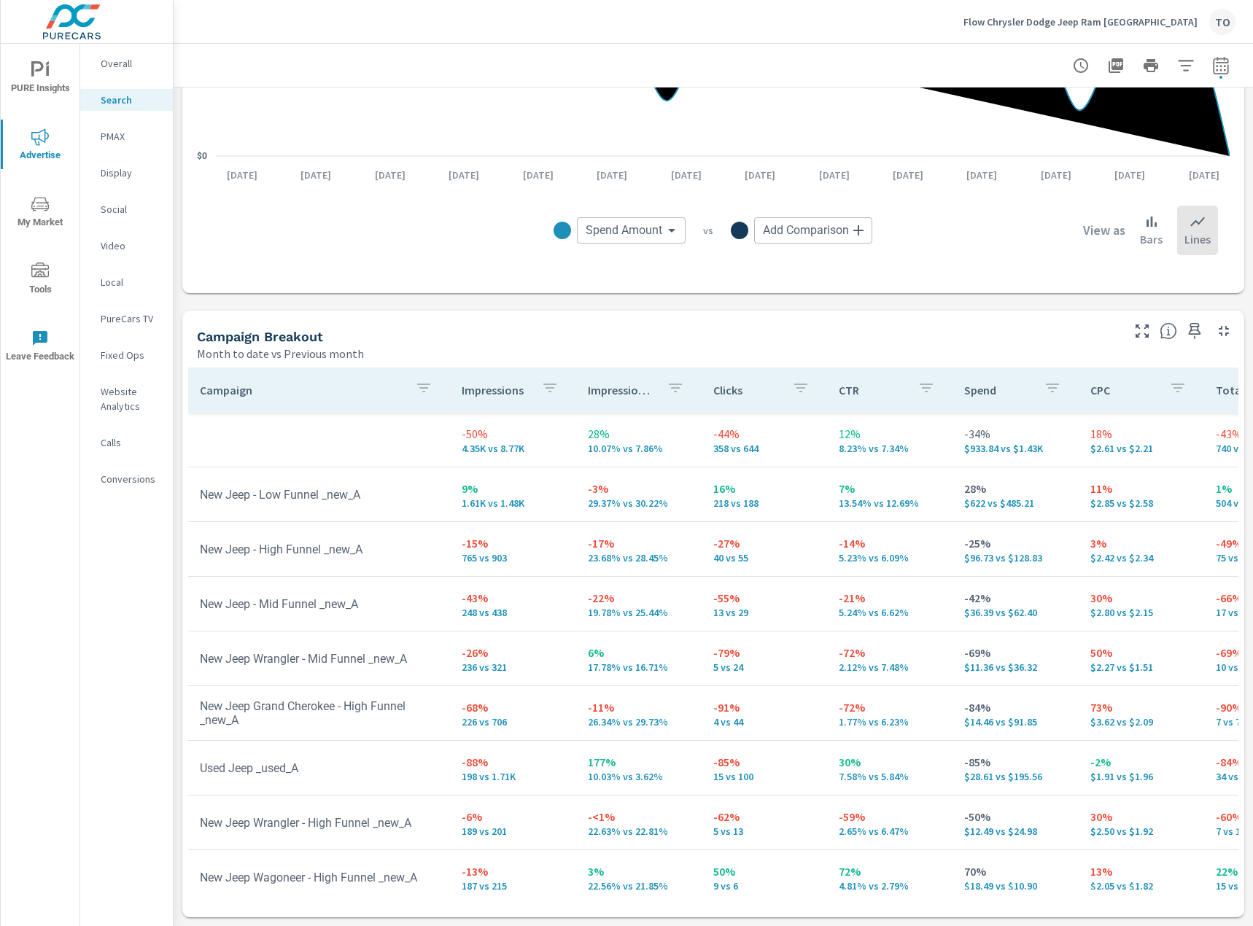
click at [1182, 59] on icon "button" at bounding box center [1186, 66] width 18 height 18
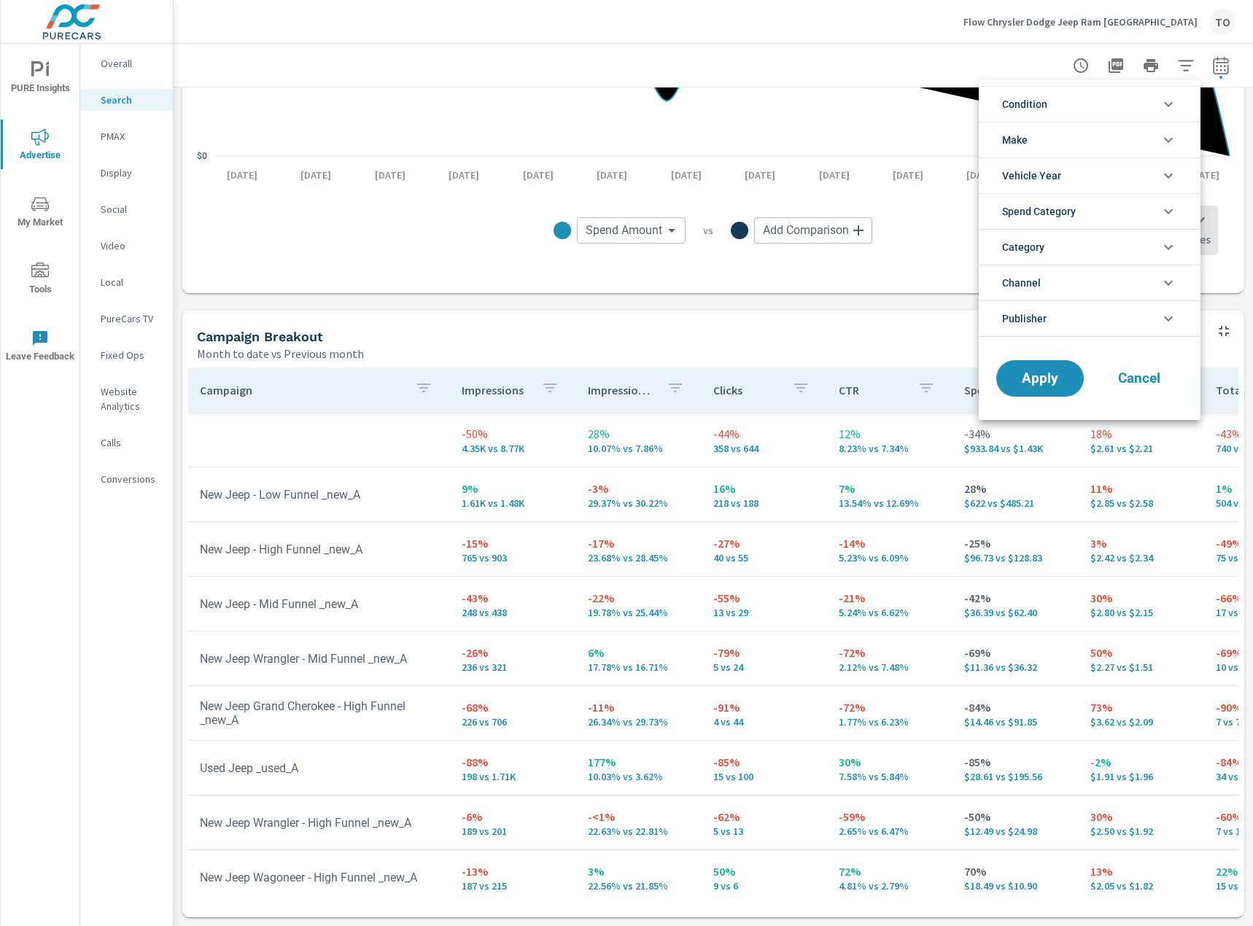
click at [1087, 106] on li "Condition" at bounding box center [1090, 104] width 222 height 36
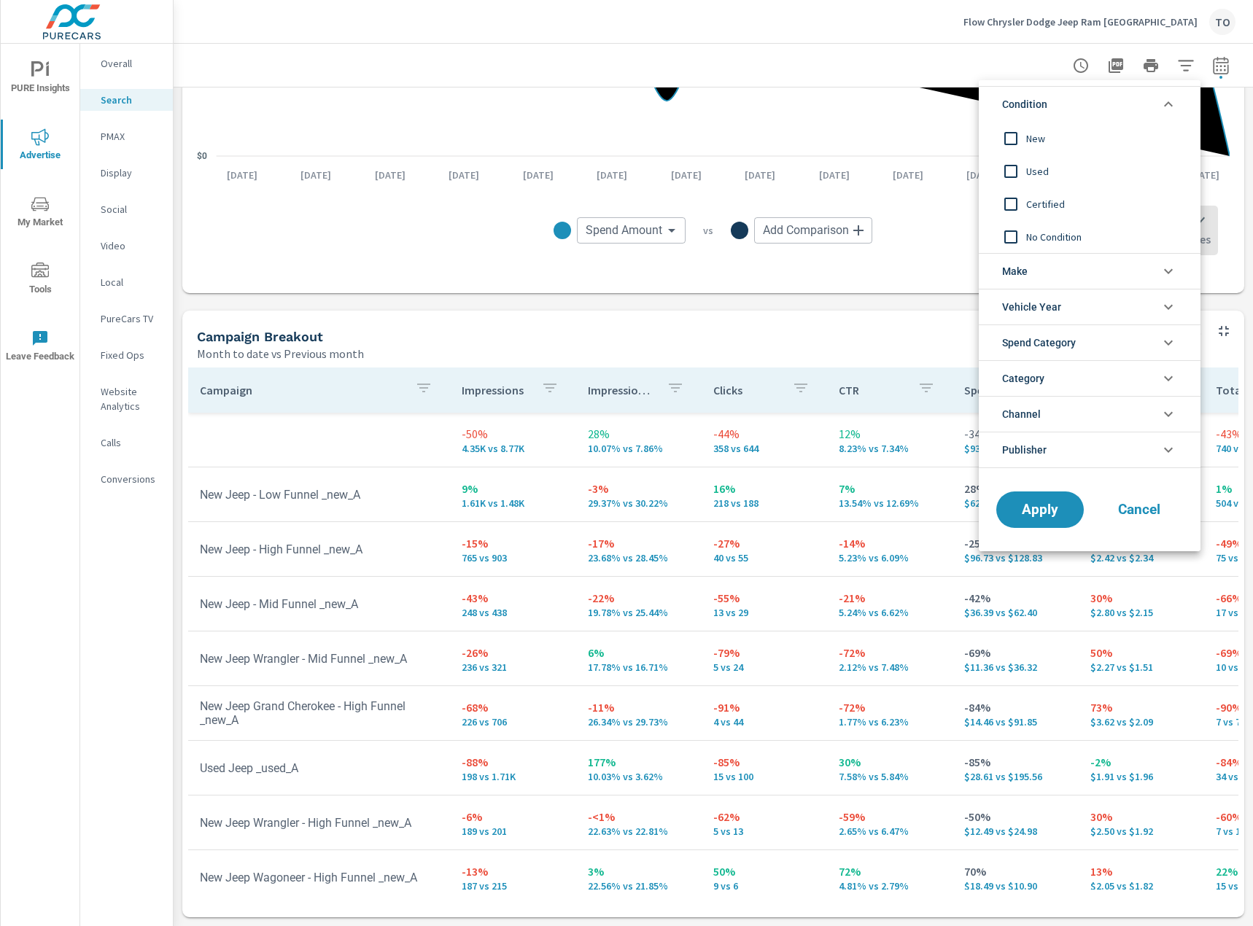
click at [1008, 143] on input "filter options" at bounding box center [1011, 138] width 31 height 31
click at [1047, 287] on li "Make" at bounding box center [1090, 271] width 222 height 36
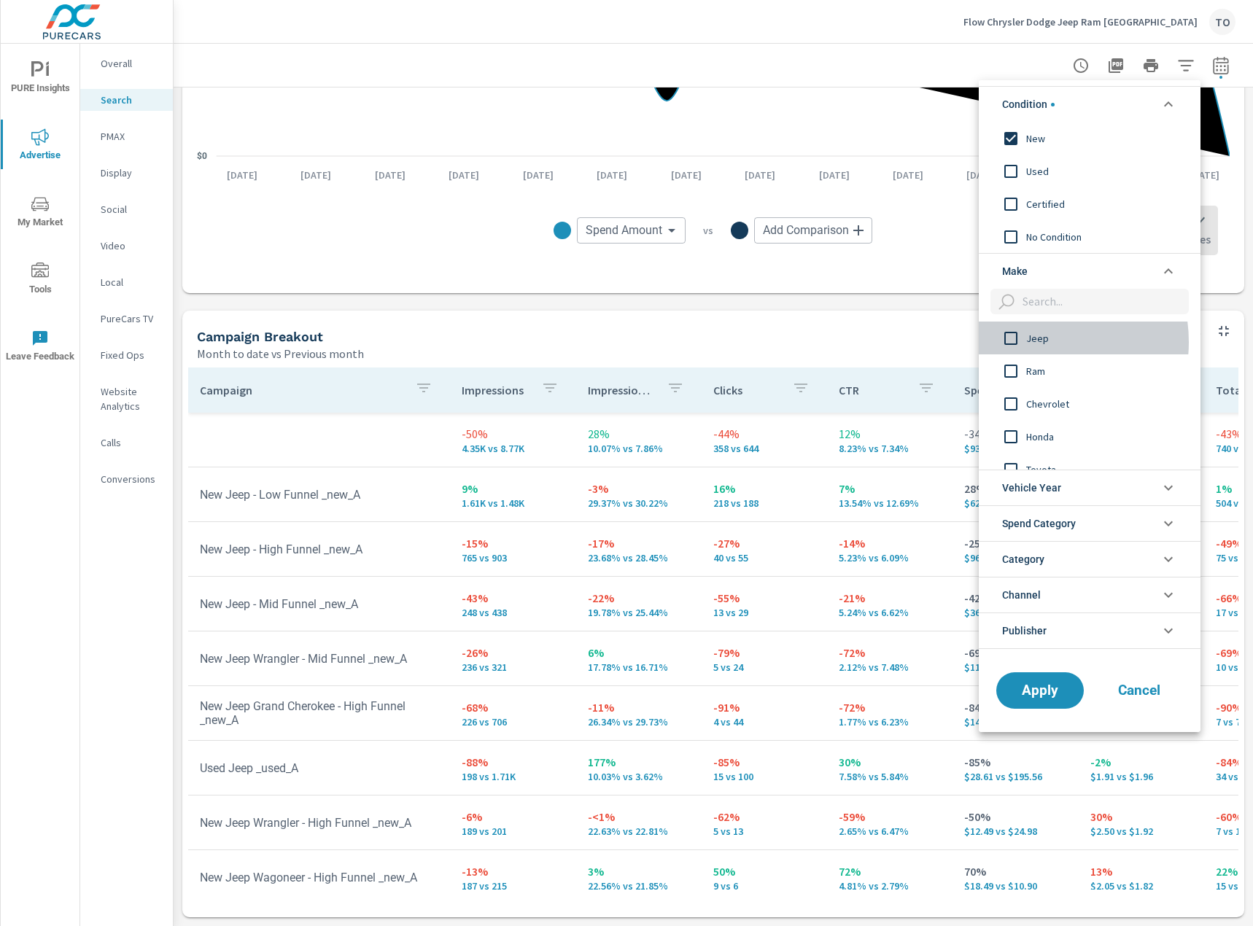
click at [1033, 342] on span "Jeep" at bounding box center [1106, 339] width 160 height 18
click at [1036, 701] on button "Apply" at bounding box center [1040, 691] width 90 height 38
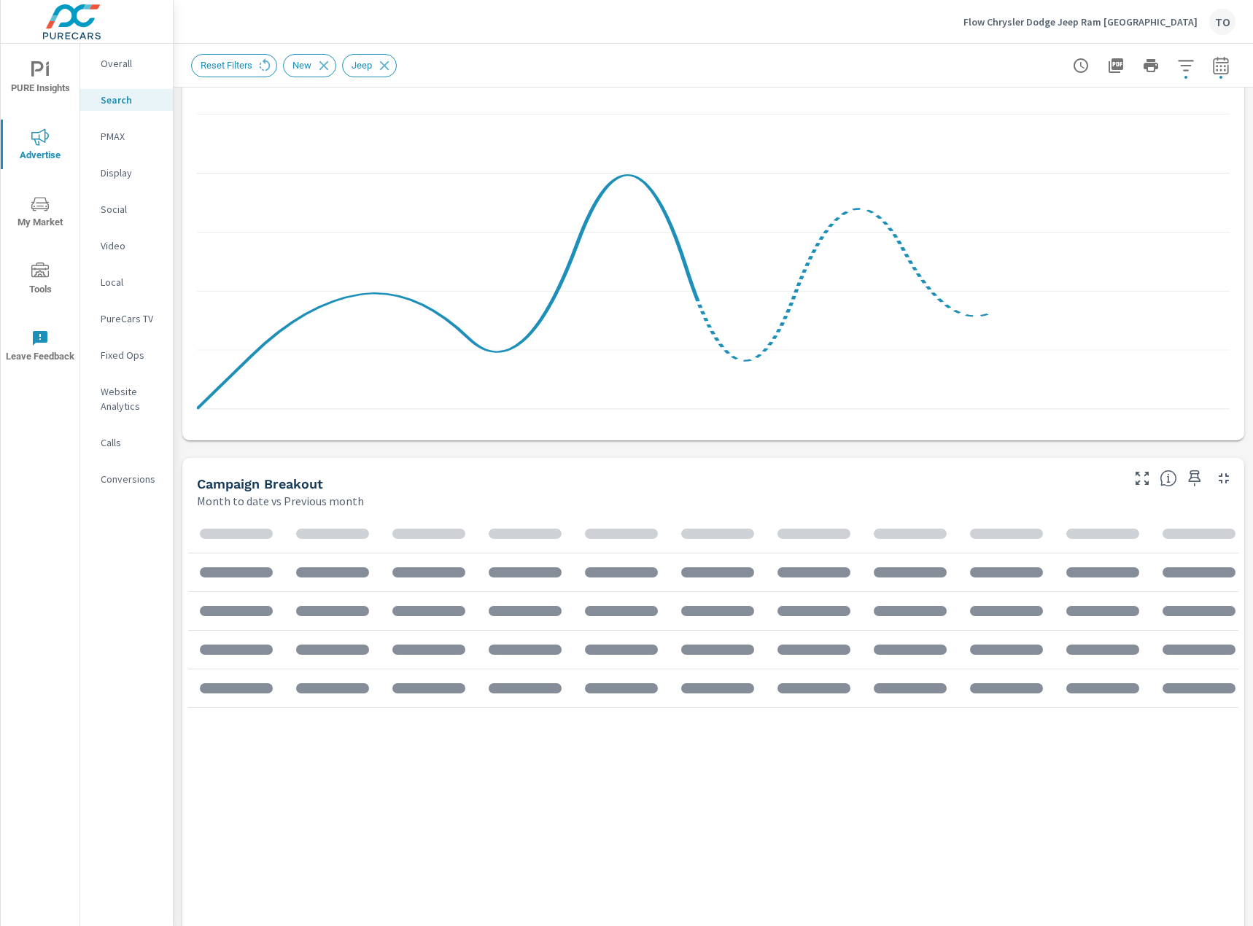
scroll to position [292, 0]
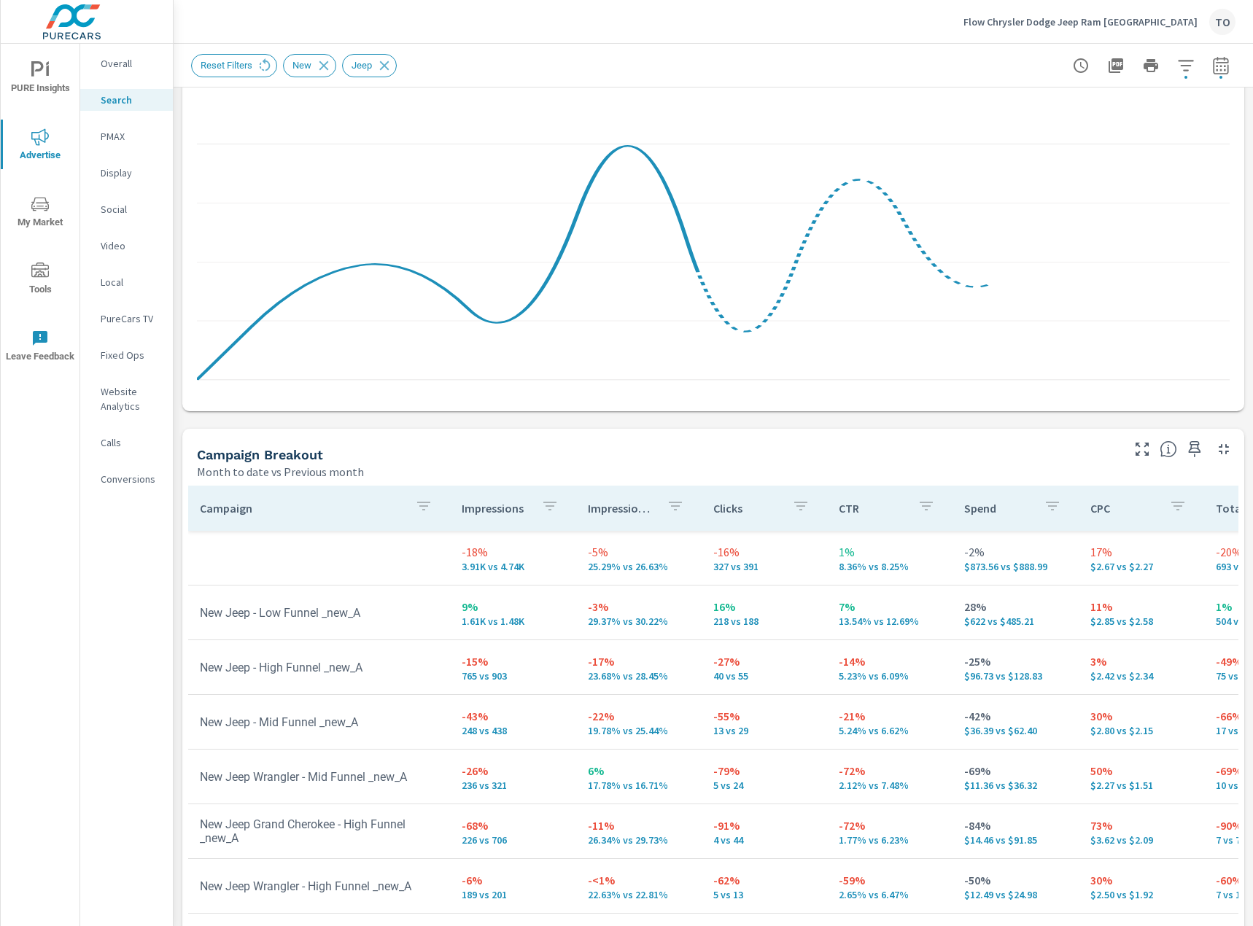
scroll to position [146, 0]
